Goal: Task Accomplishment & Management: Manage account settings

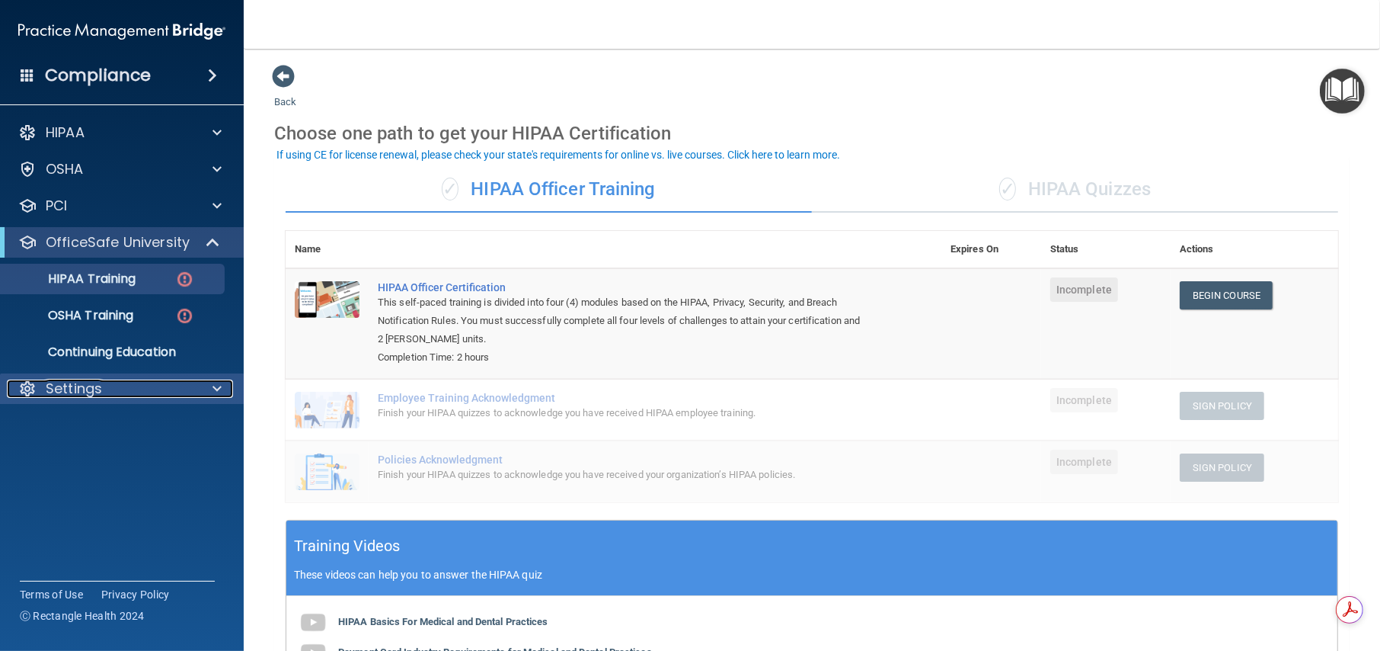
click at [81, 390] on p "Settings" at bounding box center [74, 388] width 56 height 18
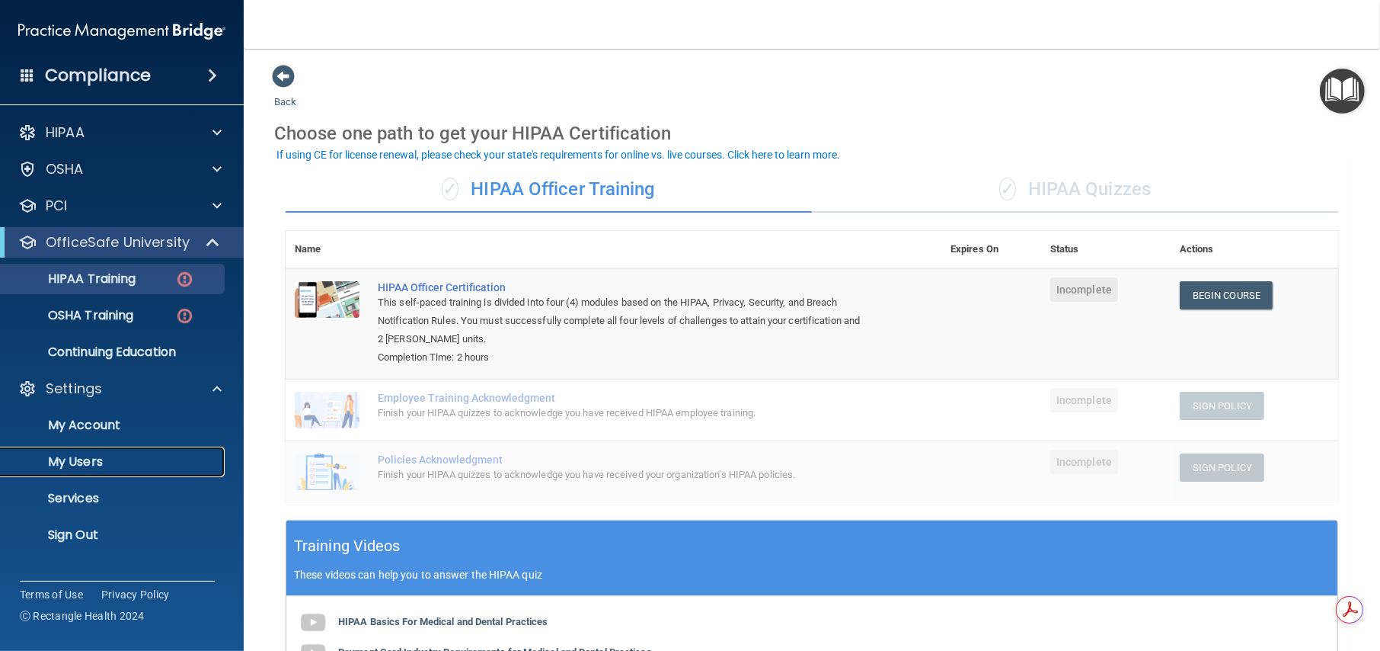
click at [81, 459] on p "My Users" at bounding box center [114, 461] width 208 height 15
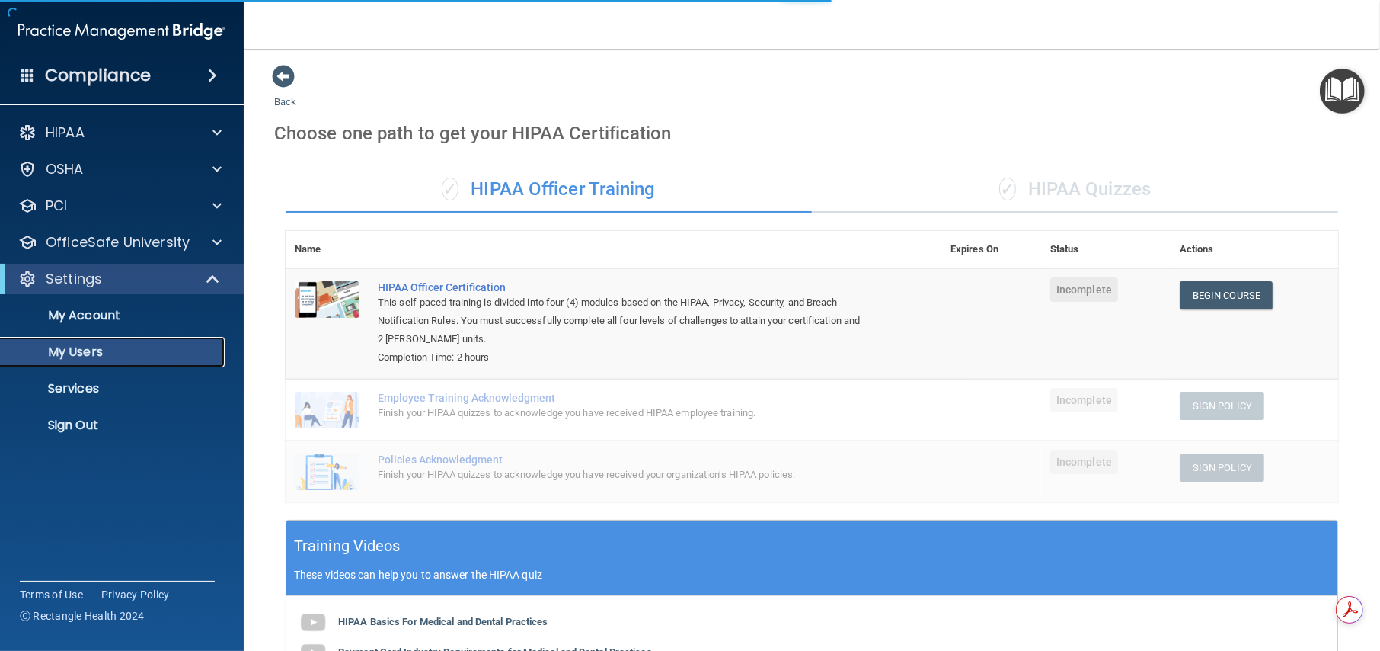
select select "20"
